Goal: Transaction & Acquisition: Purchase product/service

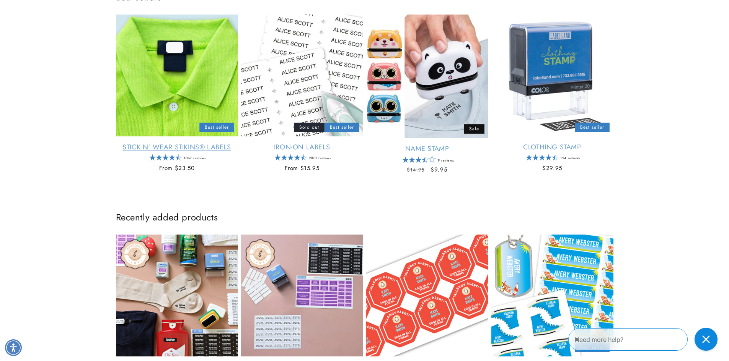
scroll to position [421, 0]
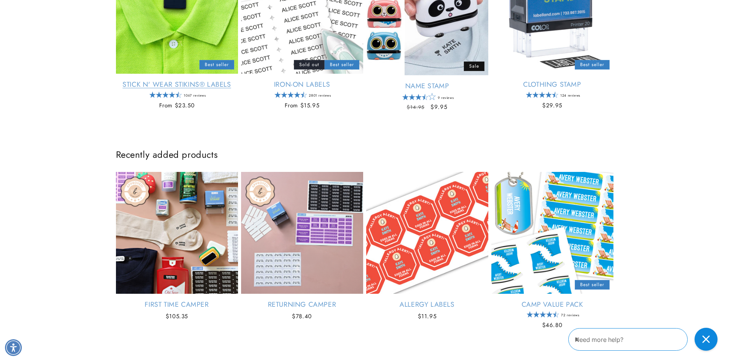
click at [146, 85] on link "Stick N' Wear Stikins® Labels" at bounding box center [177, 84] width 122 height 9
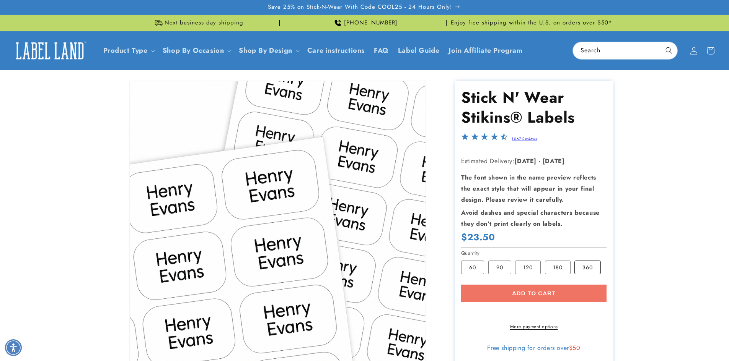
click at [589, 264] on label "360 Variant sold out or unavailable" at bounding box center [587, 268] width 26 height 14
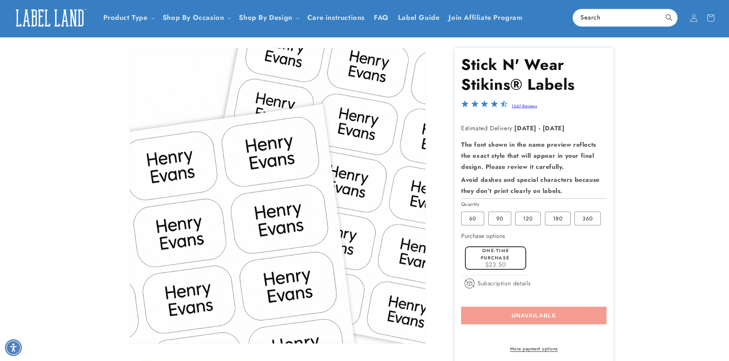
scroll to position [76, 0]
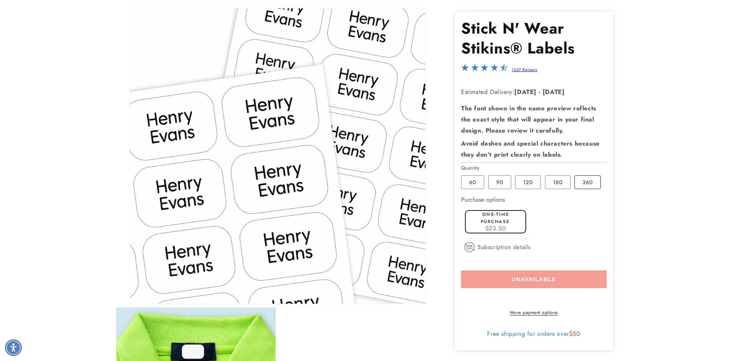
click at [581, 179] on label "360 Variant sold out or unavailable" at bounding box center [587, 183] width 26 height 14
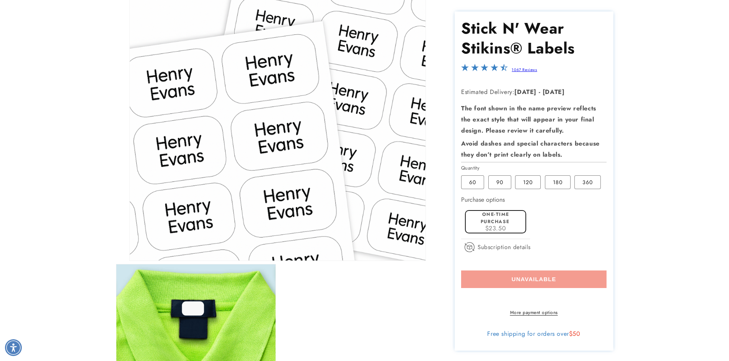
scroll to position [191, 0]
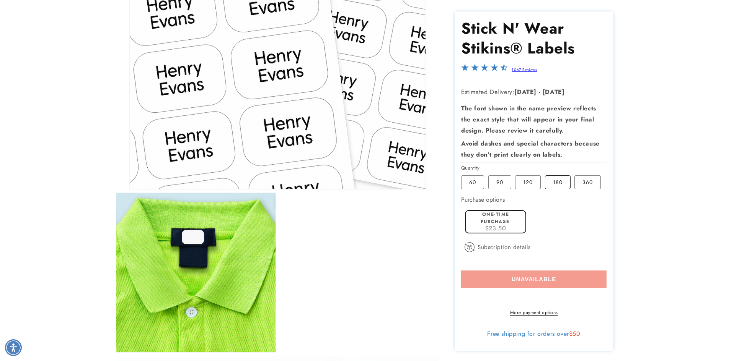
click at [552, 182] on label "180 Variant sold out or unavailable" at bounding box center [558, 183] width 26 height 14
click at [522, 181] on label "120 Variant sold out or unavailable" at bounding box center [528, 183] width 26 height 14
click at [492, 179] on label "90 Variant sold out or unavailable" at bounding box center [499, 183] width 23 height 14
click at [469, 178] on label "60 Variant sold out or unavailable" at bounding box center [472, 183] width 23 height 14
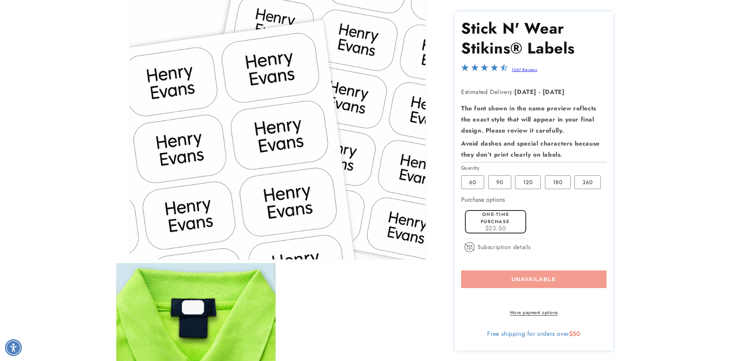
scroll to position [0, 0]
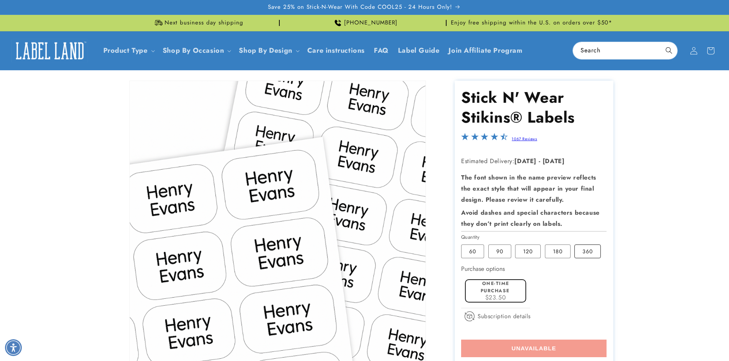
click at [590, 250] on label "360 Variant sold out or unavailable" at bounding box center [587, 252] width 26 height 14
click at [598, 49] on input "Search" at bounding box center [625, 50] width 104 height 17
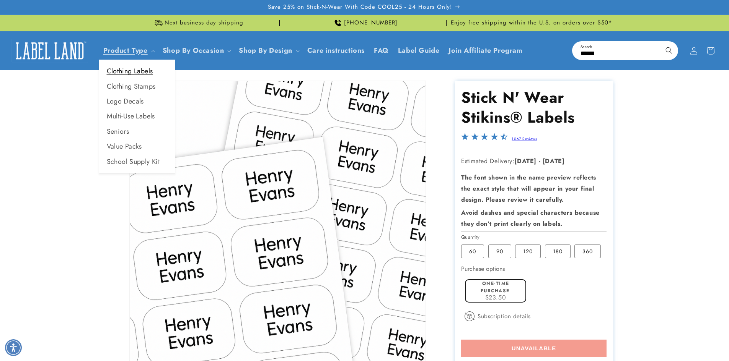
type input "*****"
click at [117, 71] on link "Clothing Labels" at bounding box center [137, 71] width 76 height 15
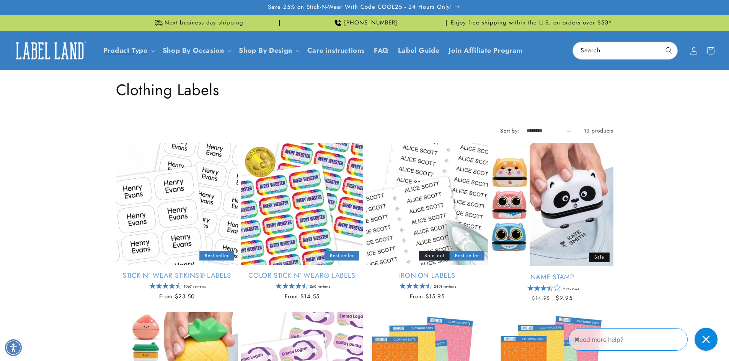
click at [275, 275] on link "Color Stick N' Wear® Labels" at bounding box center [302, 276] width 122 height 9
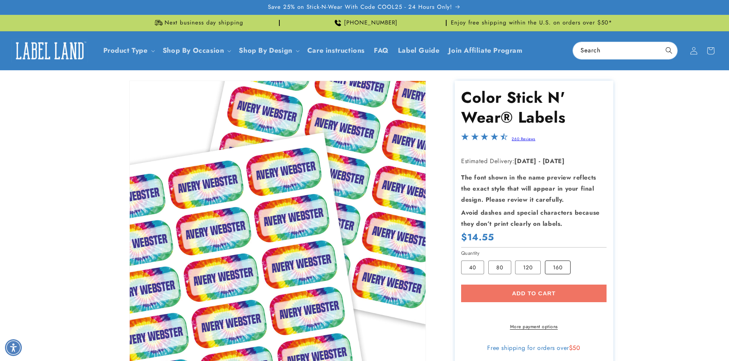
click at [556, 267] on label "160 Variant sold out or unavailable" at bounding box center [558, 268] width 26 height 14
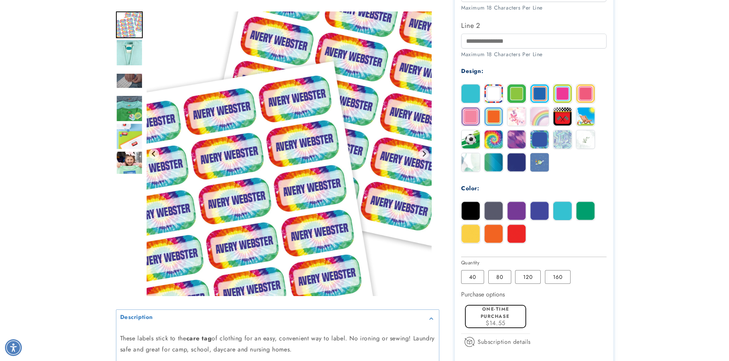
scroll to position [344, 0]
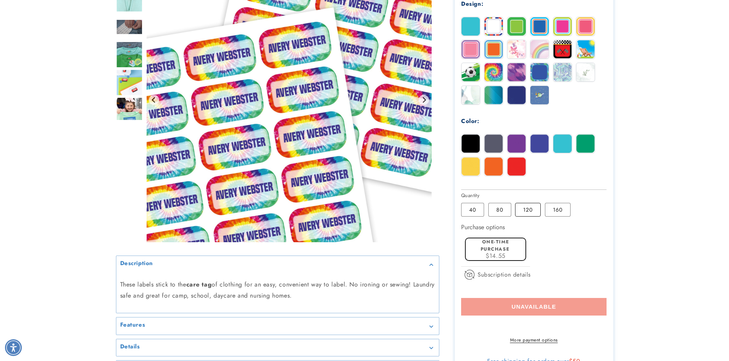
click at [528, 211] on label "120 Variant sold out or unavailable" at bounding box center [528, 210] width 26 height 14
click at [499, 212] on label "80 Variant sold out or unavailable" at bounding box center [499, 210] width 23 height 14
click at [466, 212] on label "40 Variant sold out or unavailable" at bounding box center [472, 210] width 23 height 14
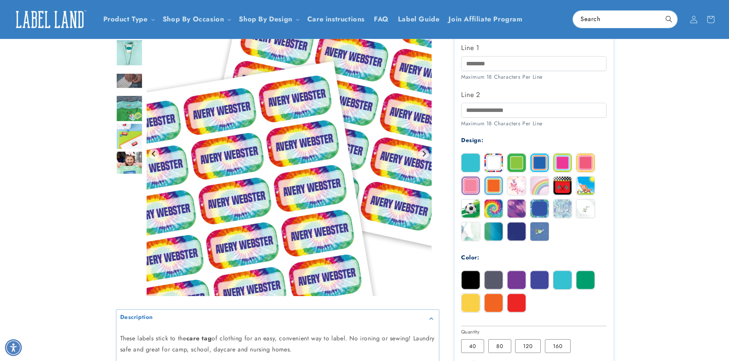
scroll to position [153, 0]
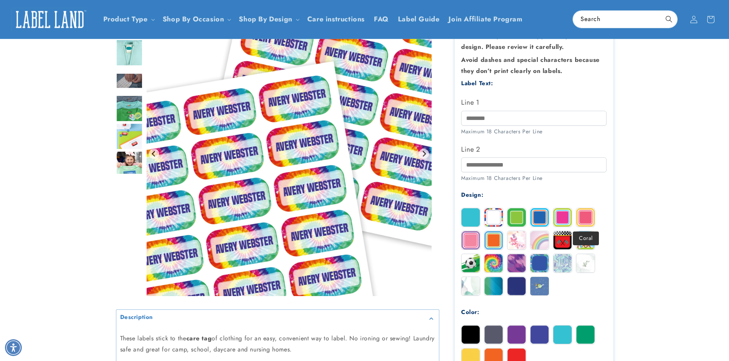
click at [587, 217] on img at bounding box center [585, 217] width 18 height 18
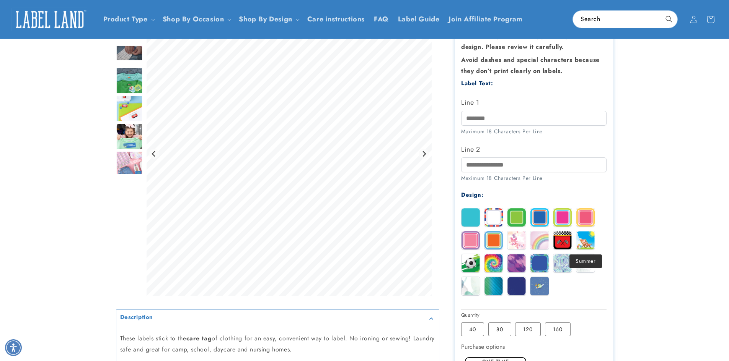
click at [579, 242] on img at bounding box center [585, 240] width 18 height 18
click at [584, 268] on img at bounding box center [585, 263] width 18 height 18
click at [563, 267] on img at bounding box center [562, 263] width 18 height 18
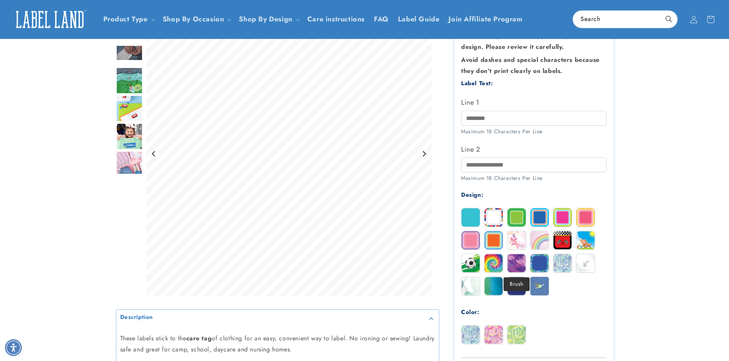
click at [513, 265] on img at bounding box center [516, 263] width 18 height 18
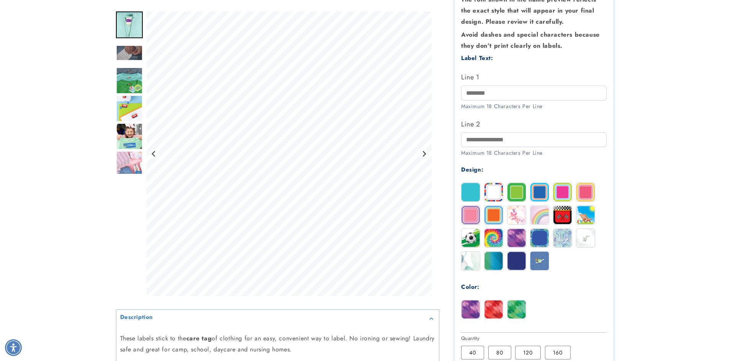
scroll to position [191, 0]
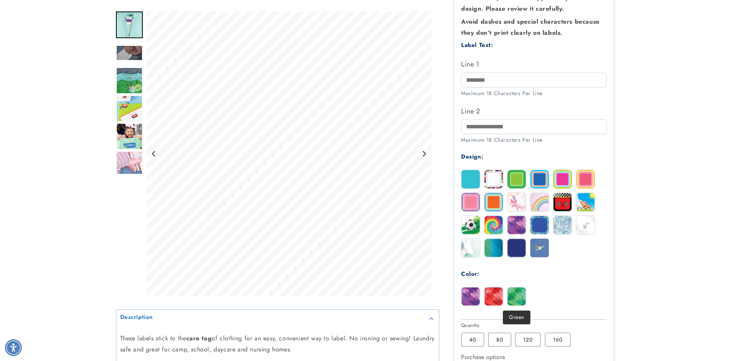
click at [517, 291] on img at bounding box center [516, 297] width 18 height 18
click at [484, 81] on input "Line 1" at bounding box center [533, 80] width 145 height 15
type input "*********"
click at [483, 126] on input "Line 2" at bounding box center [533, 126] width 145 height 15
